Goal: Navigation & Orientation: Find specific page/section

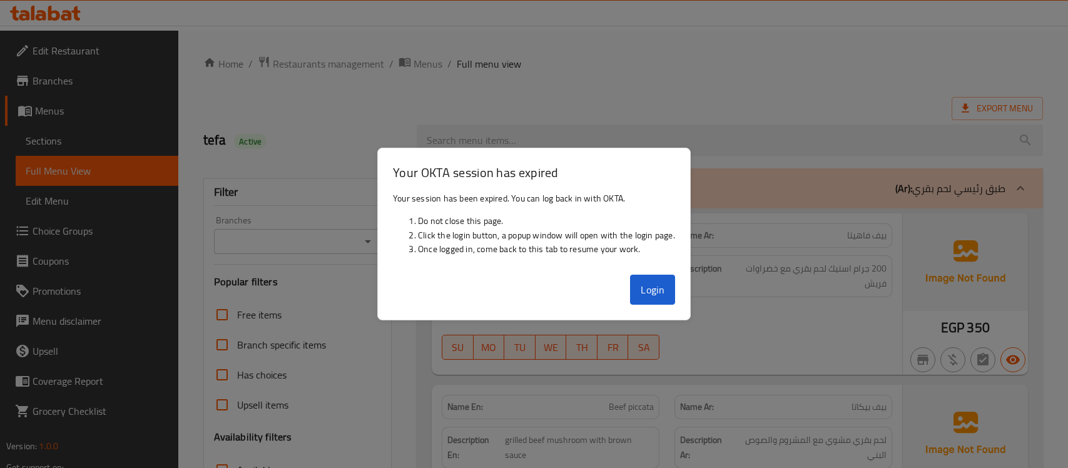
click at [652, 289] on button "Login" at bounding box center [652, 290] width 45 height 30
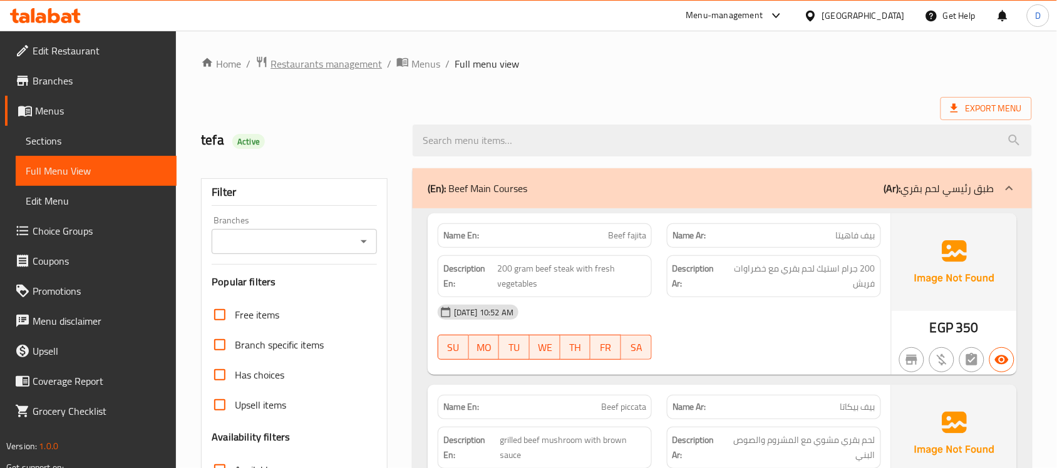
click at [343, 61] on span "Restaurants management" at bounding box center [325, 63] width 111 height 15
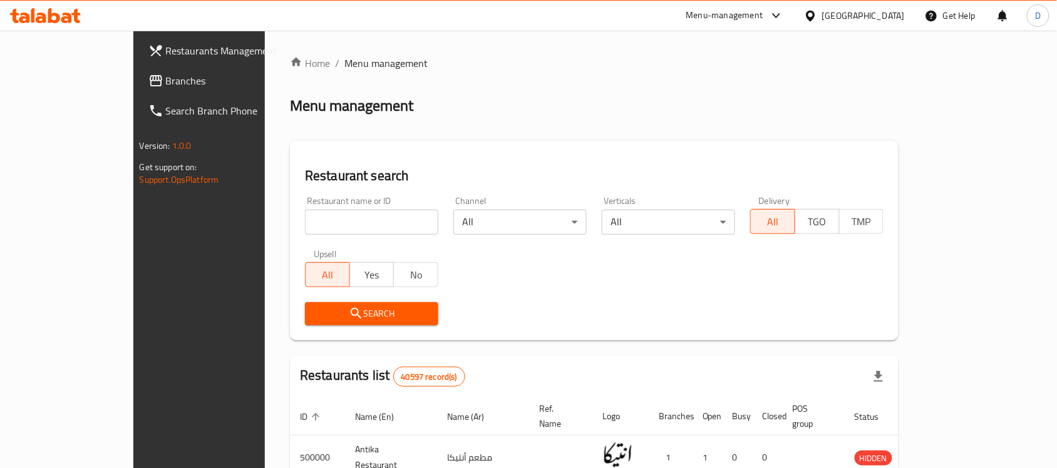
click at [138, 89] on link "Branches" at bounding box center [223, 81] width 171 height 30
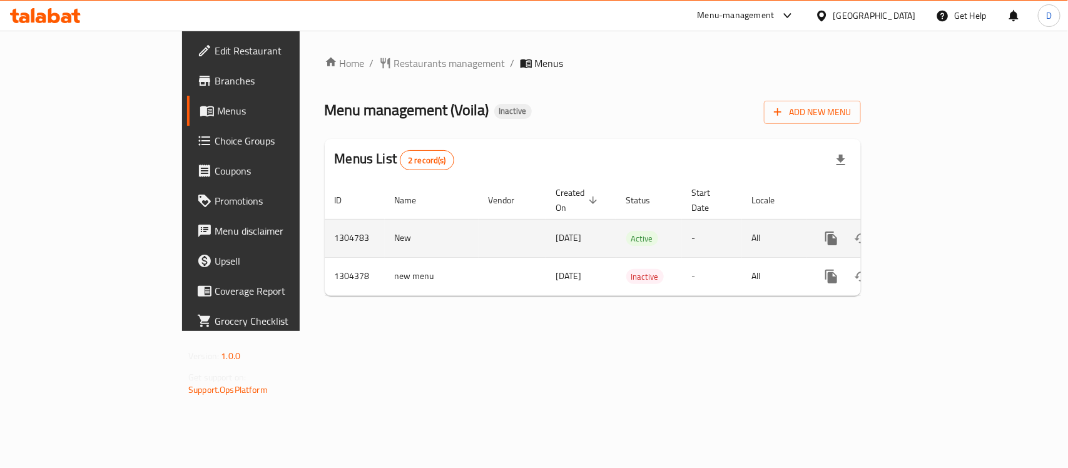
click at [928, 233] on icon "enhanced table" at bounding box center [921, 238] width 11 height 11
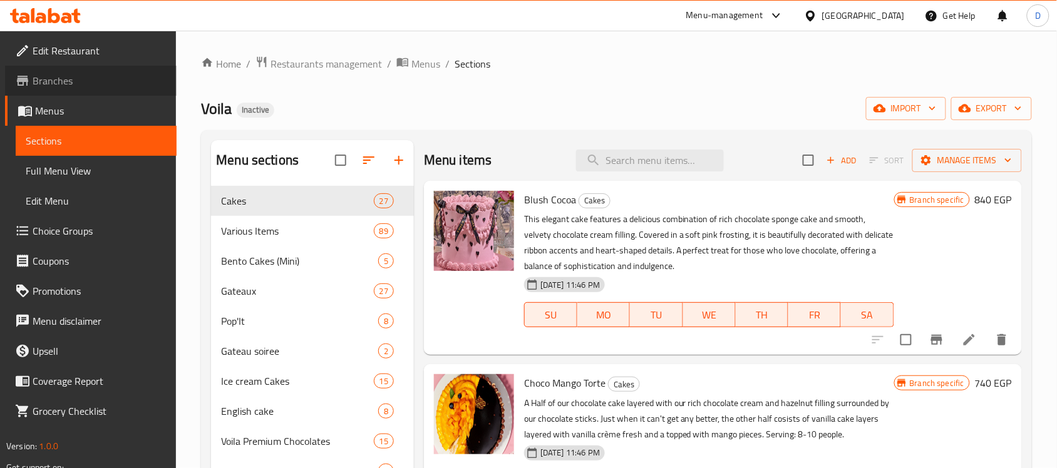
click at [64, 77] on span "Branches" at bounding box center [100, 80] width 134 height 15
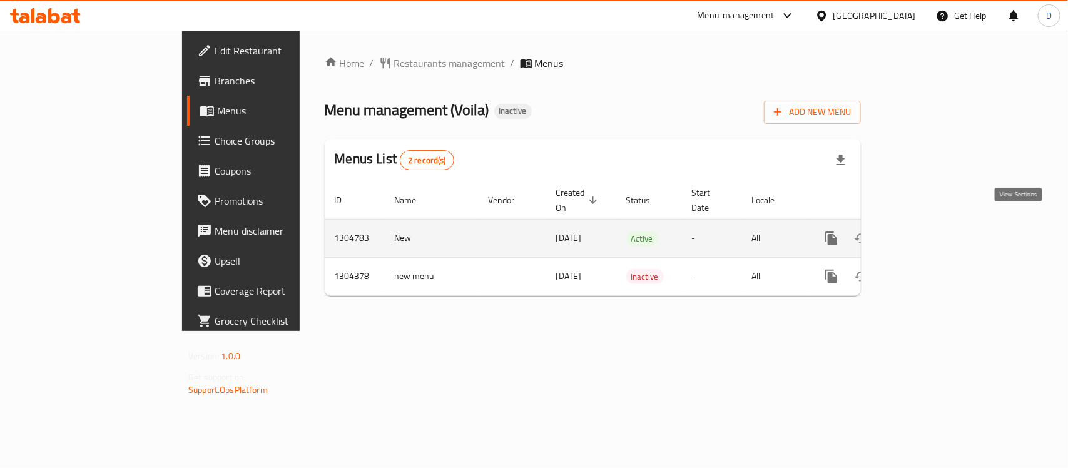
click at [929, 231] on icon "enhanced table" at bounding box center [921, 238] width 15 height 15
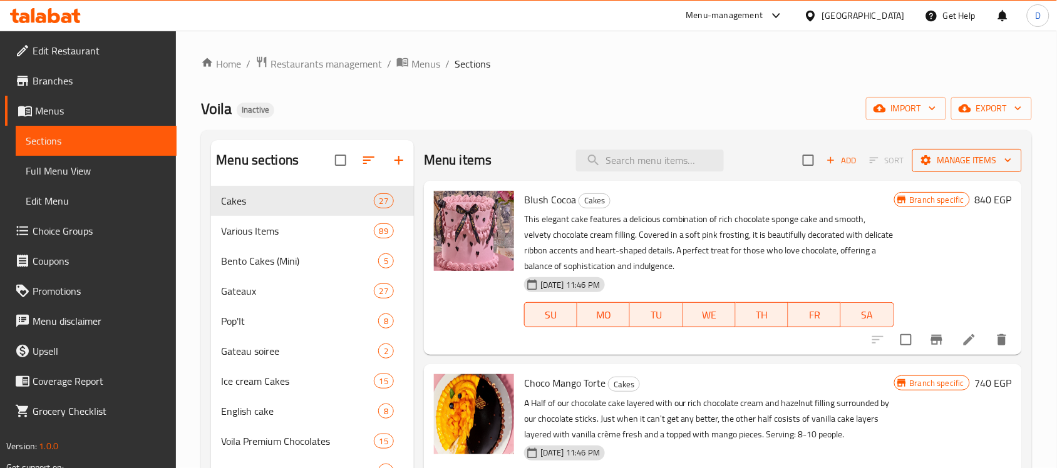
click at [945, 155] on span "Manage items" at bounding box center [967, 161] width 90 height 16
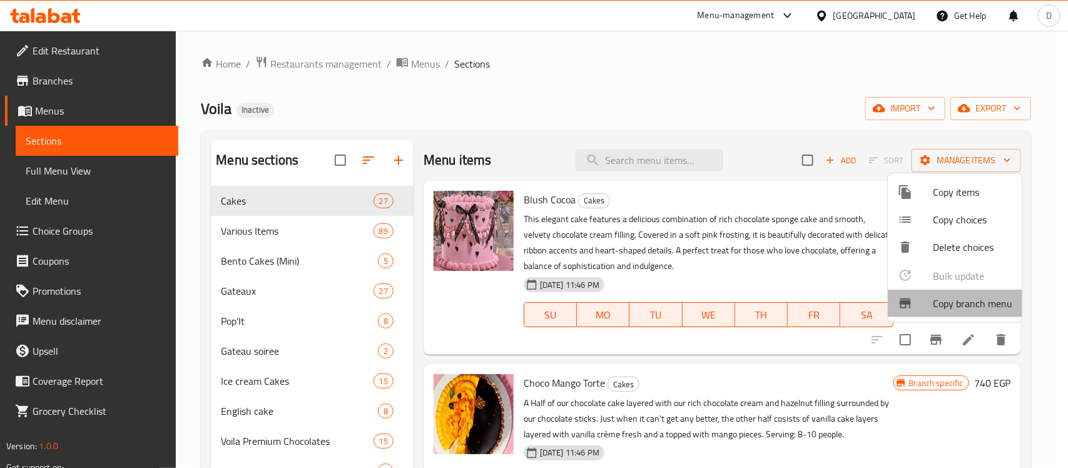
click at [939, 298] on span "Copy branch menu" at bounding box center [972, 303] width 79 height 15
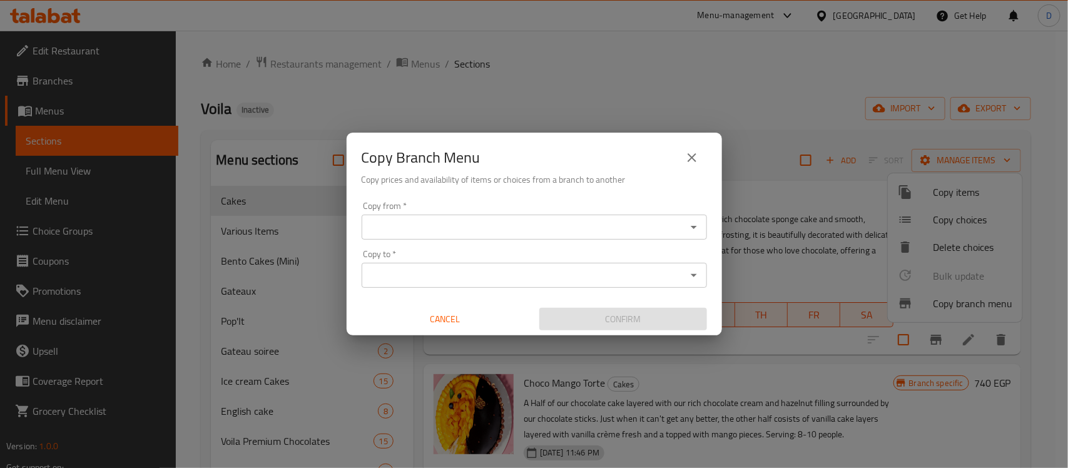
click at [501, 227] on input "Copy from   *" at bounding box center [524, 227] width 317 height 18
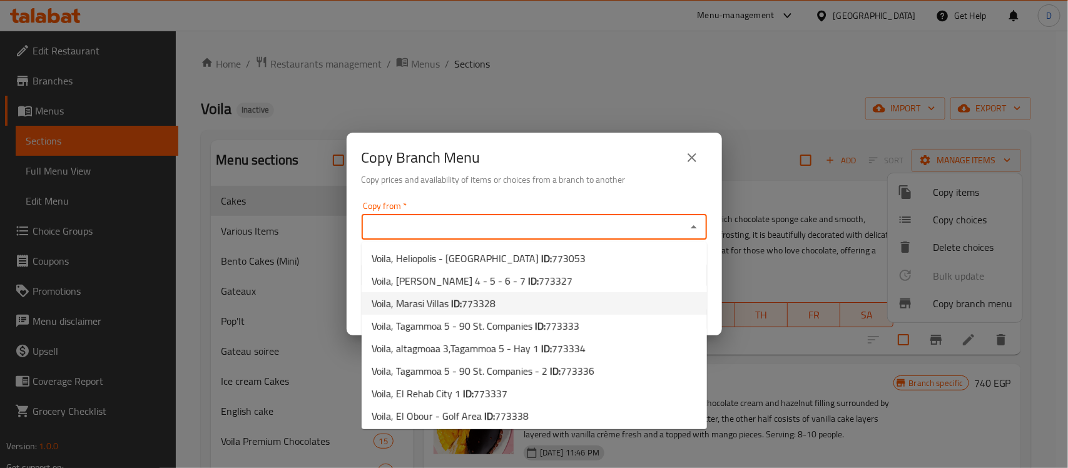
click at [483, 302] on span "773328" at bounding box center [479, 303] width 34 height 19
type input "Voila, Marasi Villas"
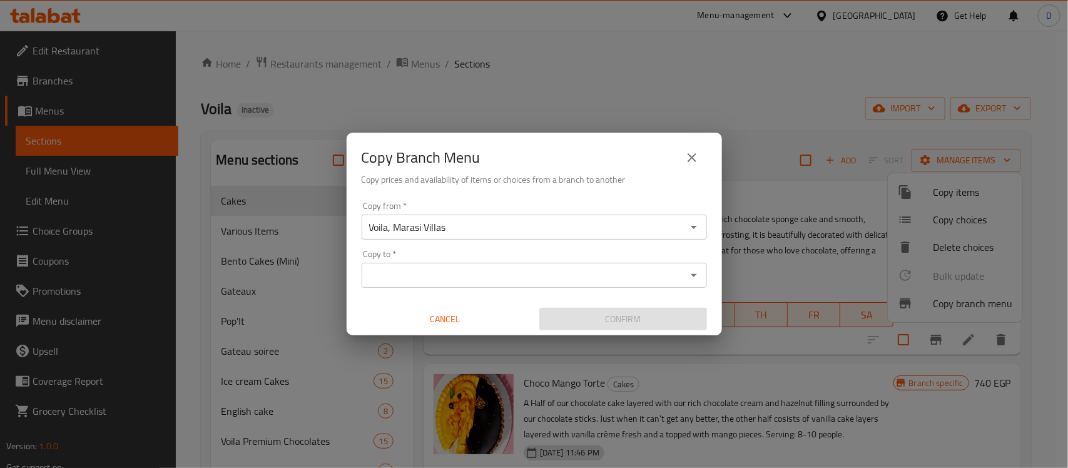
click at [510, 277] on input "Copy to   *" at bounding box center [524, 276] width 317 height 18
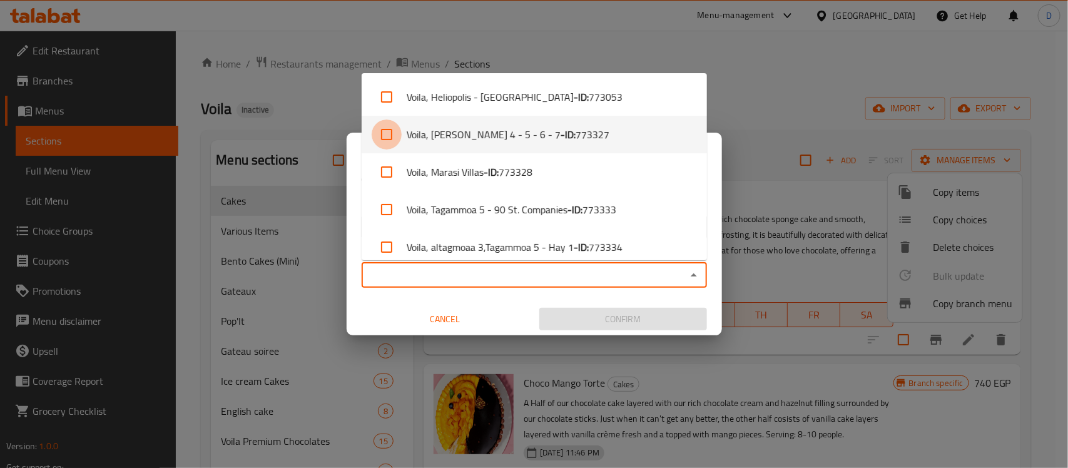
click at [386, 133] on input "checkbox" at bounding box center [387, 135] width 30 height 30
checkbox input "true"
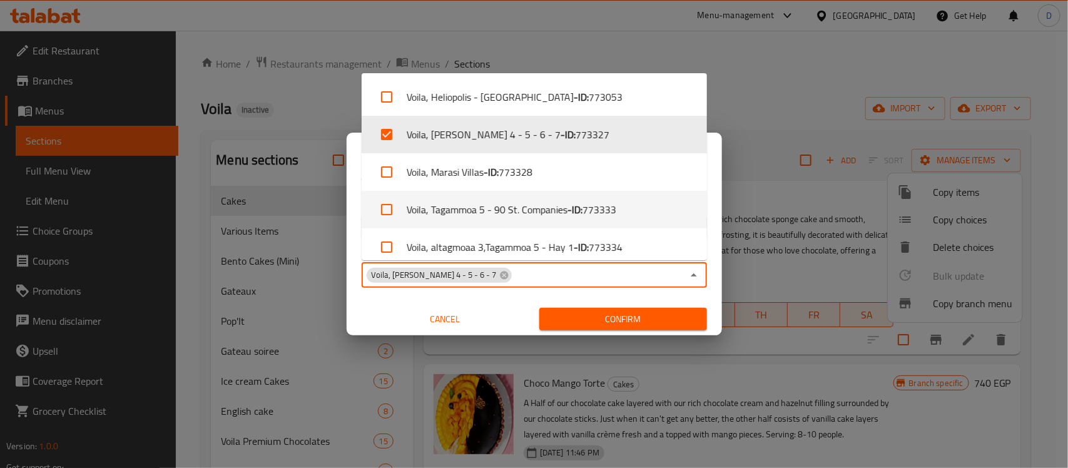
click at [379, 312] on span "Cancel" at bounding box center [446, 320] width 158 height 16
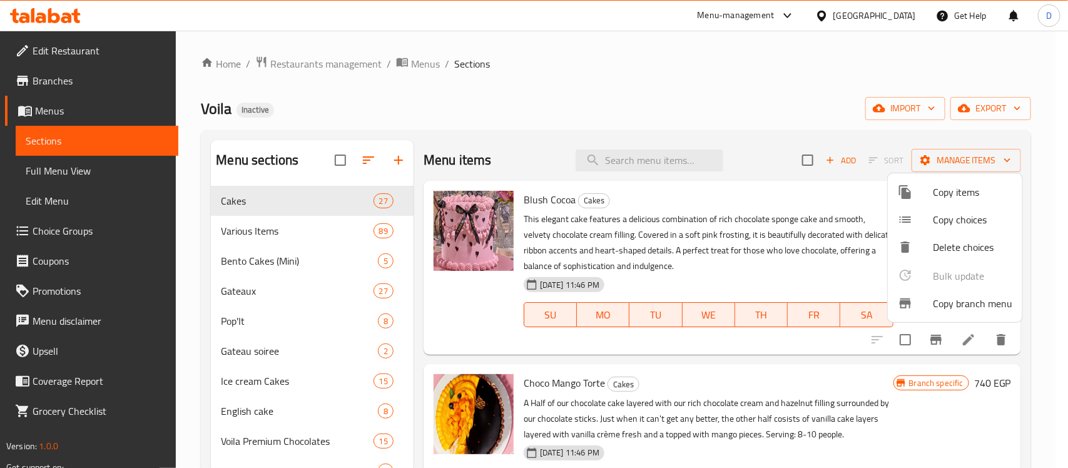
click at [956, 298] on span "Copy branch menu" at bounding box center [972, 303] width 79 height 15
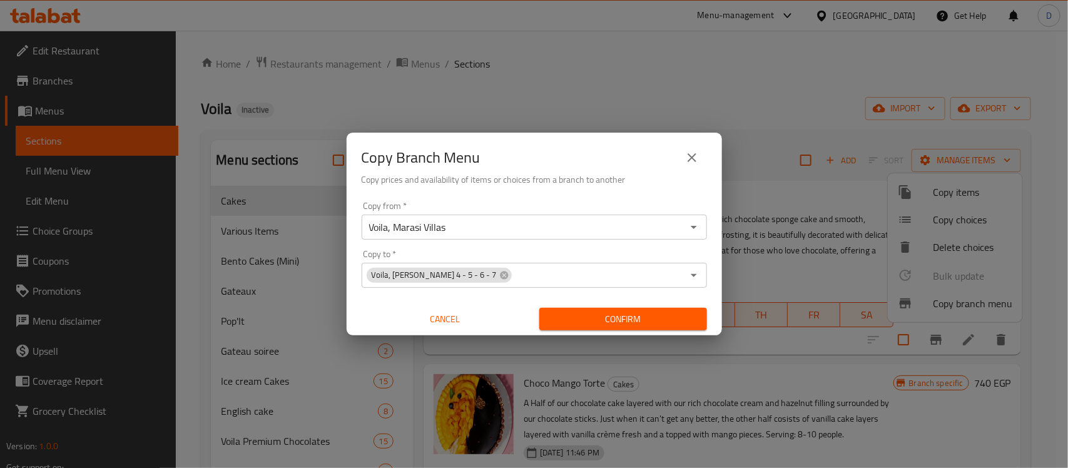
click at [610, 312] on span "Confirm" at bounding box center [624, 320] width 148 height 16
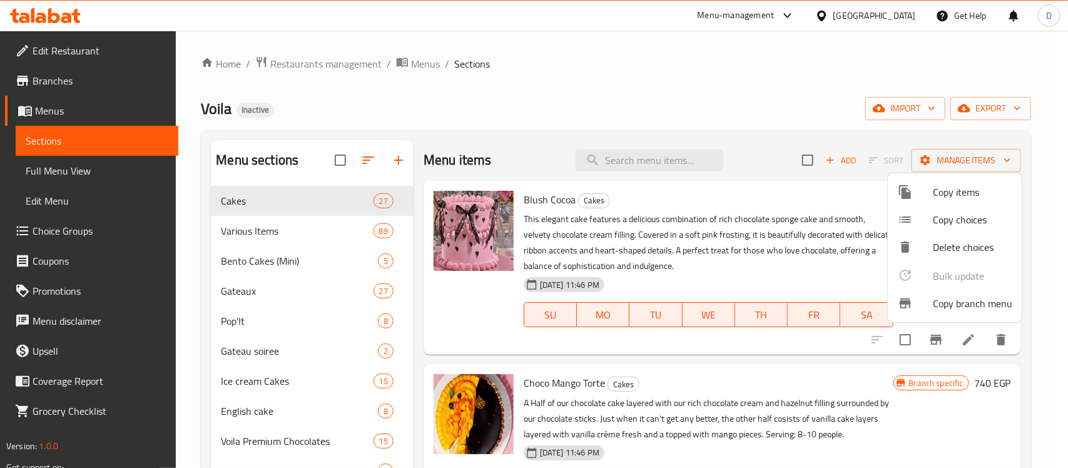
click at [70, 83] on div at bounding box center [534, 234] width 1068 height 468
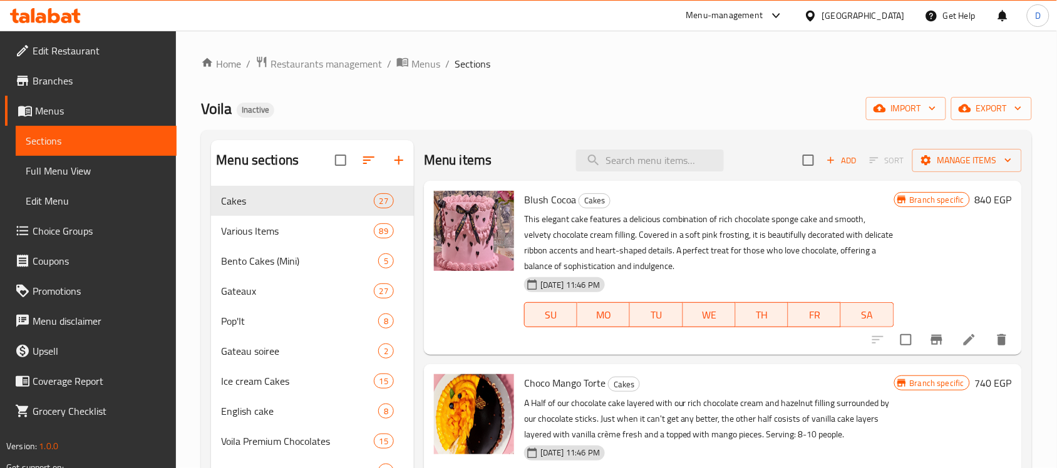
click at [66, 79] on span "Branches" at bounding box center [100, 80] width 134 height 15
